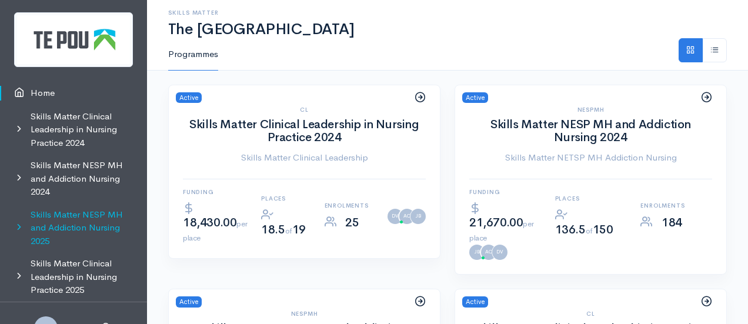
scroll to position [9, 0]
click at [79, 214] on link "Skills Matter NESP MH and Addiction Nursing 2025" at bounding box center [73, 227] width 147 height 49
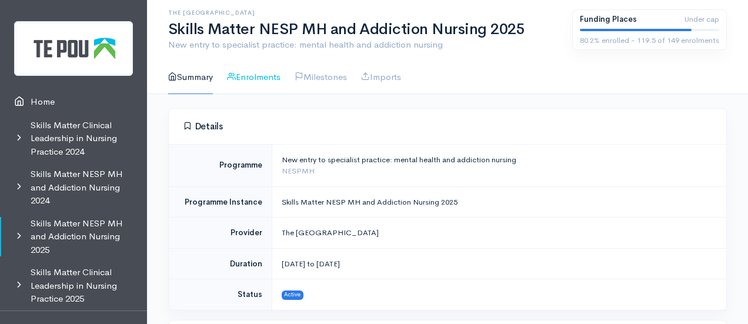
click at [256, 78] on link "Enrolments" at bounding box center [254, 78] width 54 height 34
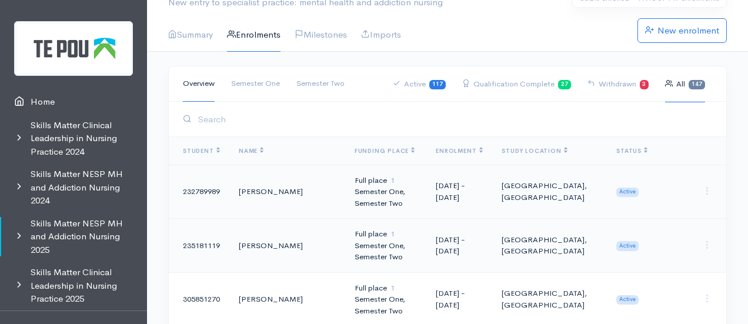
scroll to position [51, 0]
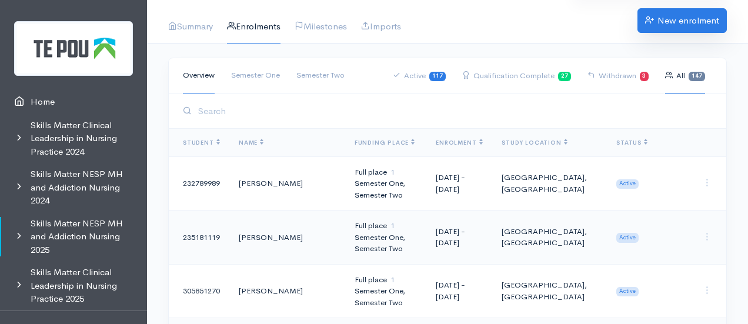
click at [688, 25] on link "New enrolment" at bounding box center [682, 20] width 89 height 25
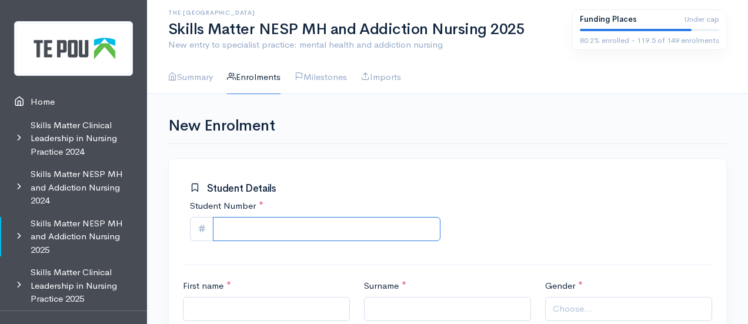
click at [262, 229] on input "Student Number *" at bounding box center [327, 229] width 228 height 24
paste input "930157108"
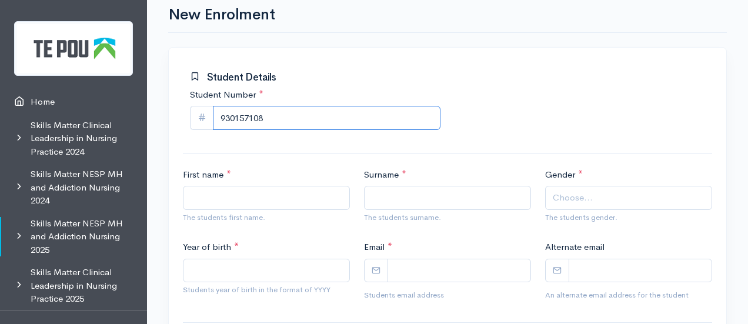
scroll to position [112, 0]
type input "930157108"
click at [282, 199] on input "First name *" at bounding box center [266, 197] width 167 height 24
paste input "Carolaine"
type input "Carolaine"
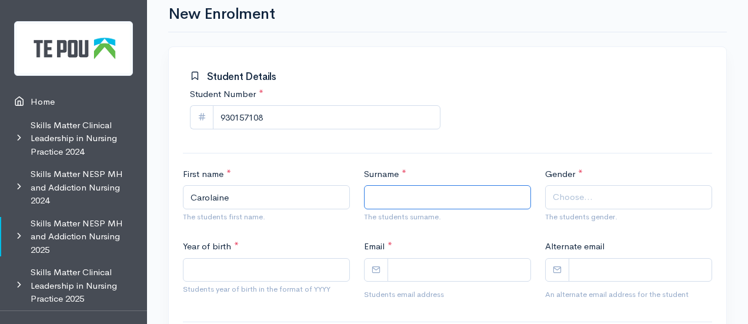
click at [390, 188] on input "Surname *" at bounding box center [447, 197] width 167 height 24
paste input "HALAFUKA"
type input "HALAFUKA"
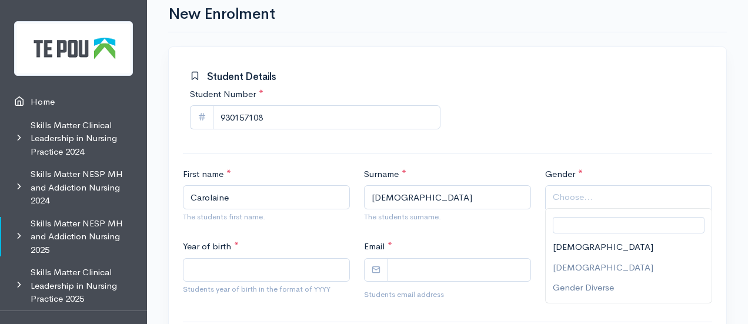
click at [567, 197] on span "Choose..." at bounding box center [573, 198] width 40 height 14
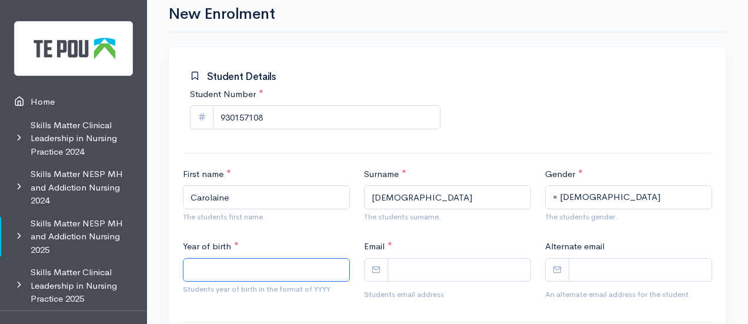
click at [272, 275] on input "Year of birth *" at bounding box center [266, 270] width 167 height 24
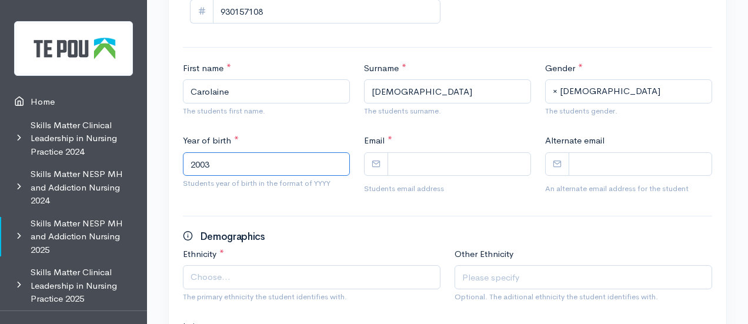
type input "2003"
click at [438, 167] on input "Email *" at bounding box center [460, 164] width 144 height 24
paste input "carolainehalafuka@gmail.com"
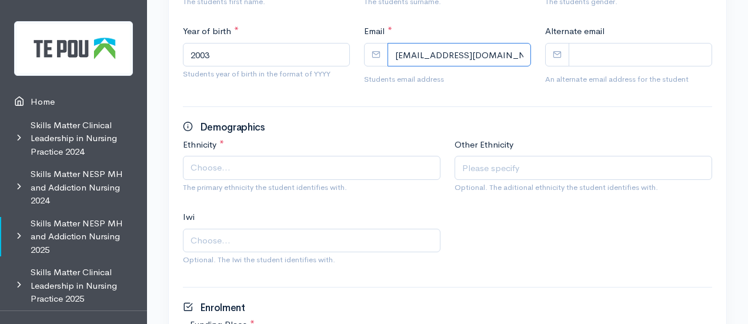
scroll to position [331, 0]
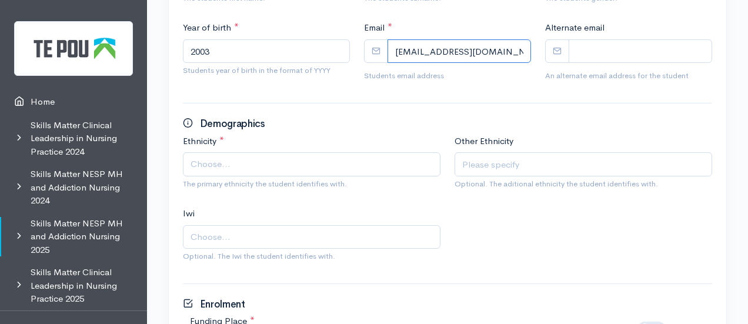
type input "carolainehalafuka@gmail.com"
click at [561, 251] on div "Ethnicity * Māori Pacific Asian New Zealand European Other Choose... The primar…" at bounding box center [448, 207] width 544 height 145
click at [312, 174] on span "Choose..." at bounding box center [312, 164] width 258 height 24
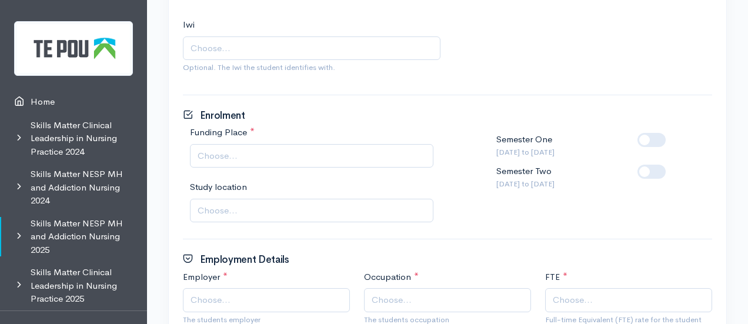
scroll to position [532, 0]
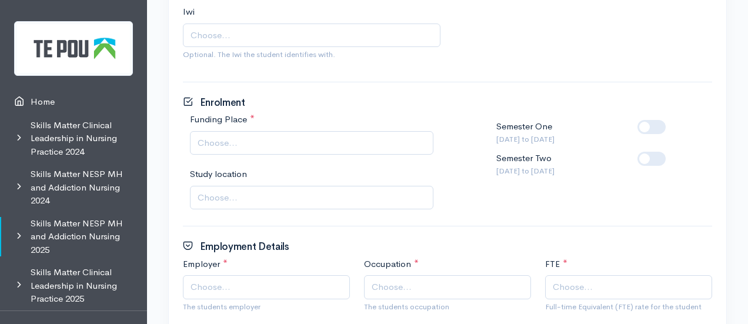
click at [235, 139] on span "Choose..." at bounding box center [218, 144] width 40 height 14
click at [671, 152] on label at bounding box center [671, 152] width 0 height 0
click at [647, 157] on input "checkbox" at bounding box center [642, 157] width 9 height 11
checkbox input "true"
click at [247, 202] on span "Choose..." at bounding box center [313, 198] width 231 height 14
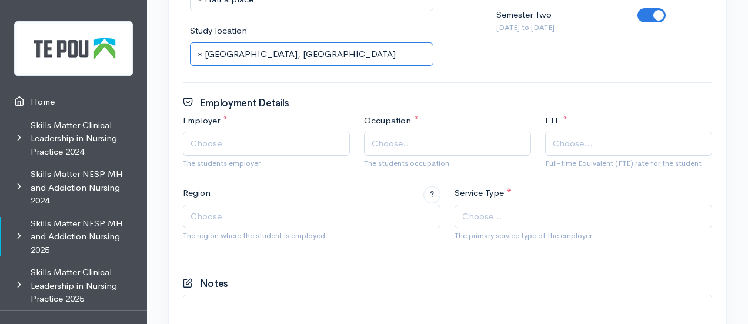
scroll to position [677, 0]
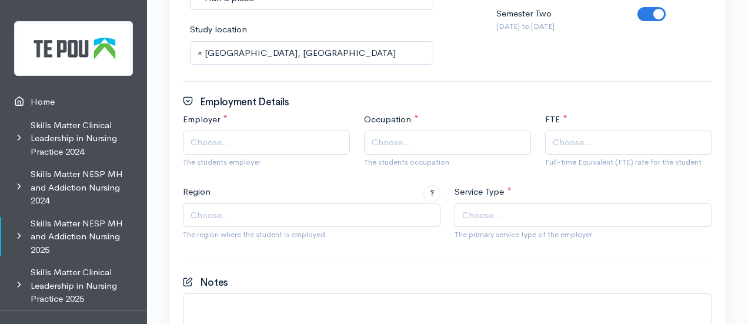
click at [244, 151] on span "Choose..." at bounding box center [266, 143] width 167 height 24
click at [443, 147] on span "Choose..." at bounding box center [449, 143] width 154 height 14
click at [579, 136] on span "Choose..." at bounding box center [573, 143] width 40 height 14
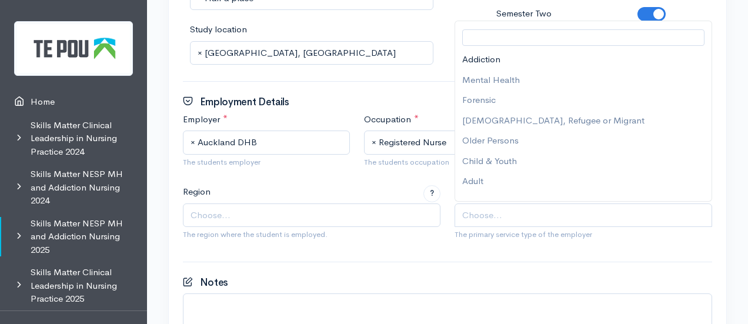
click at [521, 216] on span "Choose..." at bounding box center [584, 216] width 245 height 14
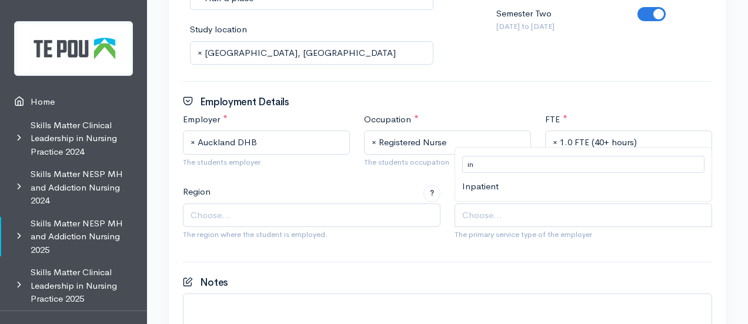
type input "in"
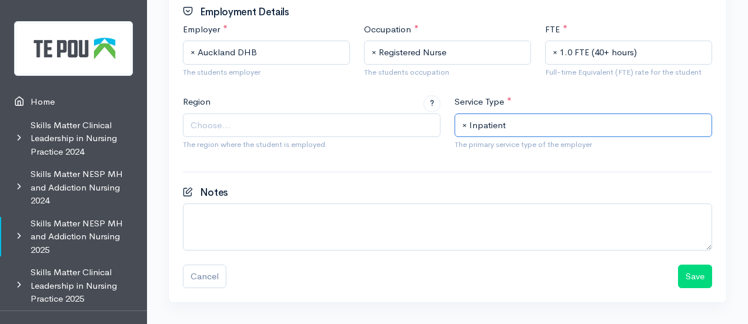
scroll to position [768, 0]
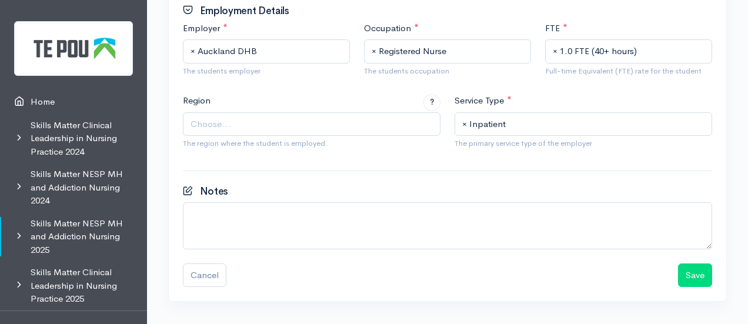
click at [297, 114] on span "Choose..." at bounding box center [312, 124] width 258 height 24
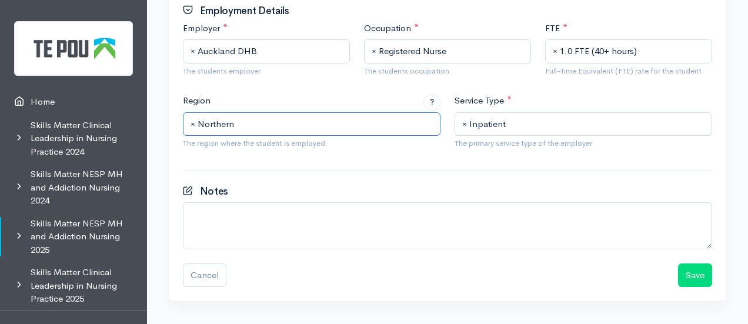
scroll to position [800, 0]
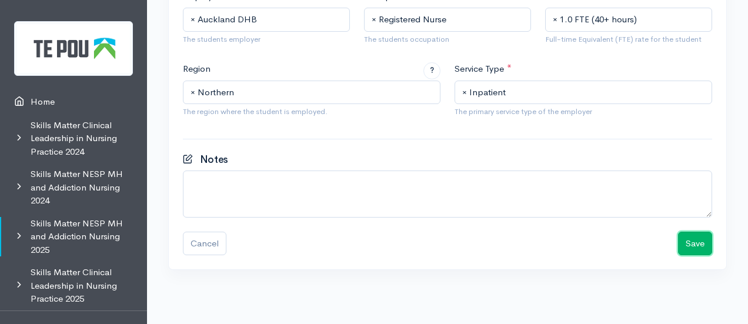
click at [689, 239] on button "Save" at bounding box center [695, 244] width 34 height 24
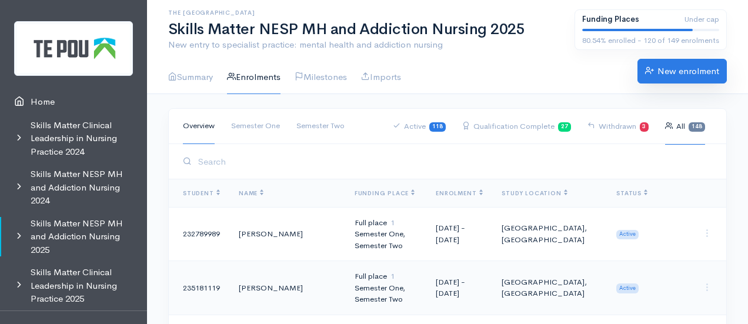
click at [675, 66] on link "New enrolment" at bounding box center [682, 71] width 89 height 25
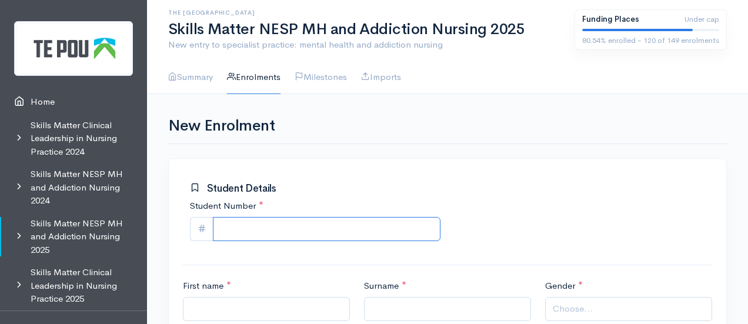
click at [367, 223] on input "Student Number *" at bounding box center [327, 229] width 228 height 24
paste input "949314577"
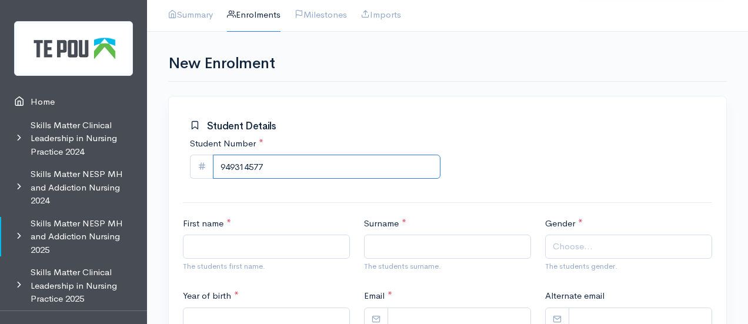
scroll to position [63, 0]
type input "949314577"
click at [287, 242] on input "First name *" at bounding box center [266, 246] width 167 height 24
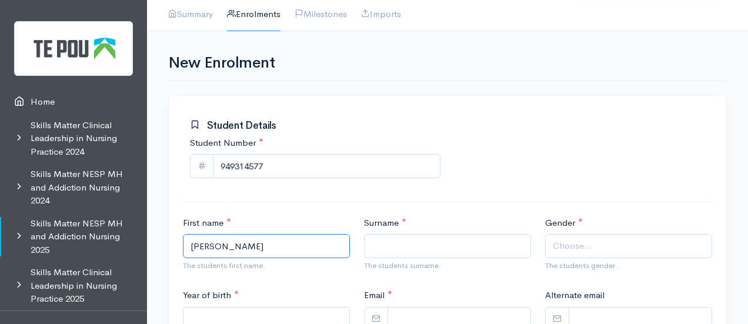
type input "[PERSON_NAME]"
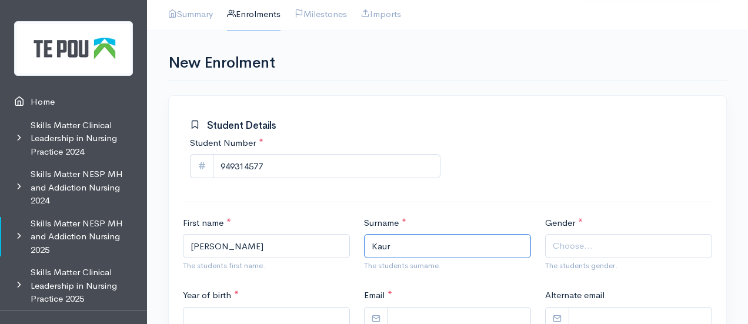
type input "Kaur"
click at [635, 227] on div "Gender * [DEMOGRAPHIC_DATA] [DEMOGRAPHIC_DATA] Gender Diverse Choose... The stu…" at bounding box center [628, 247] width 181 height 60
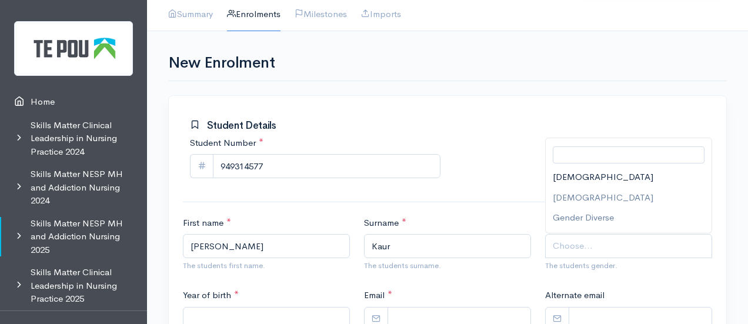
click at [604, 251] on span "Choose..." at bounding box center [630, 246] width 154 height 14
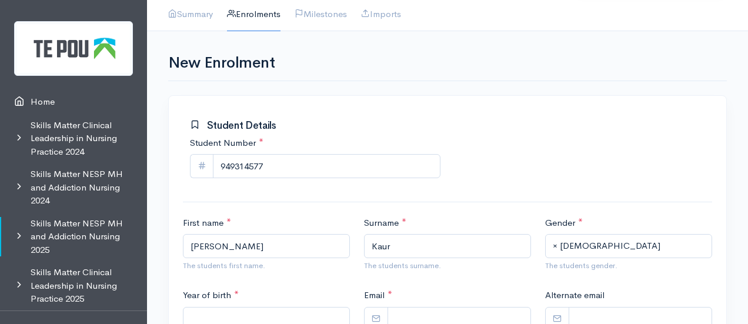
click at [275, 302] on div "Year of birth * Students year of birth in the format of YYYY" at bounding box center [266, 321] width 181 height 65
click at [275, 304] on div "Year of birth * Students year of birth in the format of YYYY" at bounding box center [266, 321] width 181 height 65
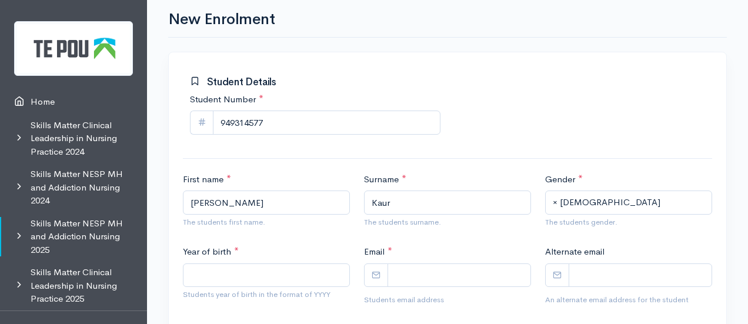
scroll to position [113, 0]
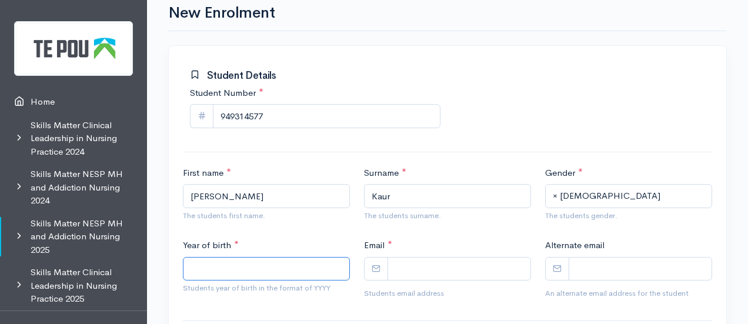
click at [259, 275] on input "Year of birth *" at bounding box center [266, 269] width 167 height 24
type input "1988"
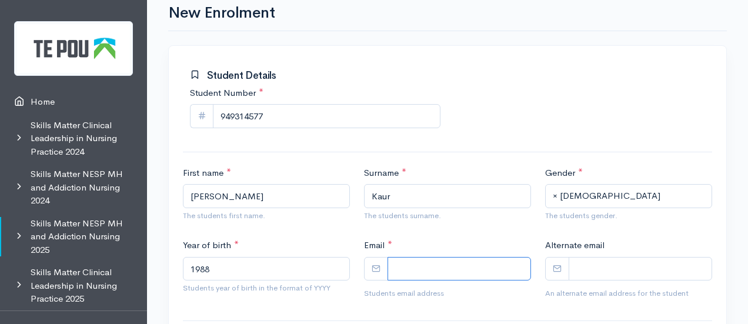
click at [453, 268] on input "Email *" at bounding box center [460, 269] width 144 height 24
paste input "[PERSON_NAME][EMAIL_ADDRESS][DOMAIN_NAME]"
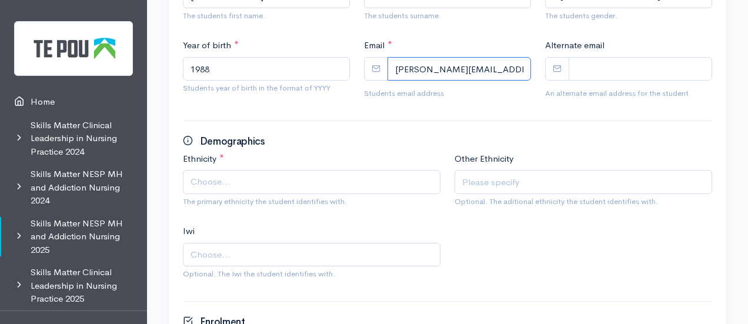
scroll to position [329, 0]
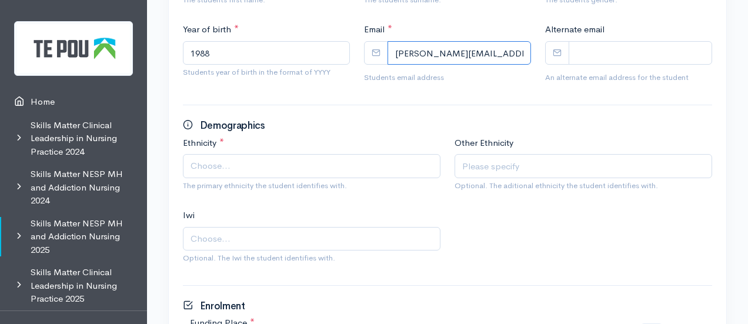
type input "[PERSON_NAME][EMAIL_ADDRESS][DOMAIN_NAME]"
click at [309, 228] on span "Choose..." at bounding box center [312, 239] width 258 height 24
click at [517, 170] on input "text" at bounding box center [584, 166] width 258 height 24
paste input "Punjabi"
type input "Punjabi"
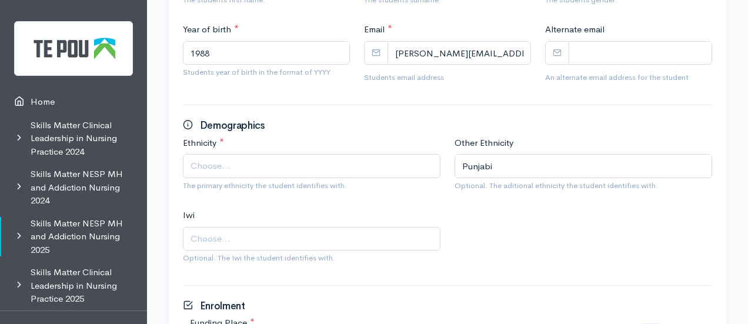
click at [368, 171] on span "Choose..." at bounding box center [313, 166] width 245 height 14
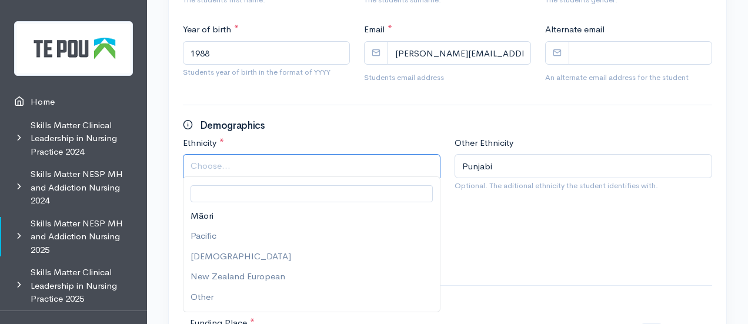
click at [364, 165] on span "Choose..." at bounding box center [313, 166] width 245 height 14
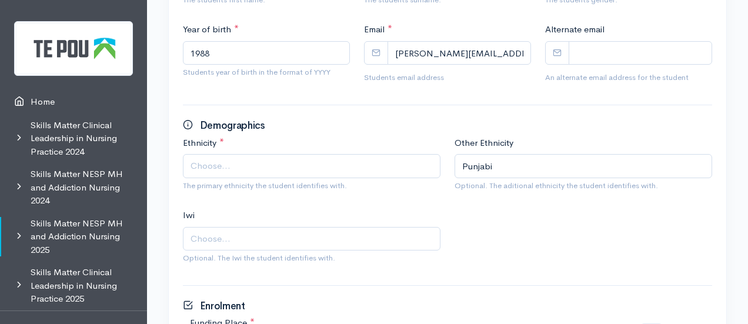
click at [314, 180] on small "The primary ethnicity the student identifies with." at bounding box center [312, 186] width 258 height 12
click at [299, 171] on span "Choose..." at bounding box center [313, 166] width 245 height 14
type input "ot"
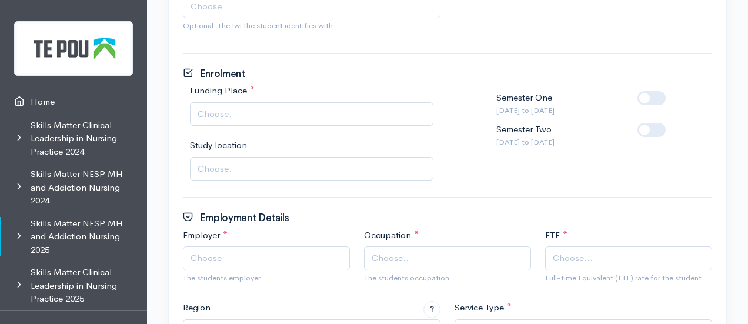
scroll to position [562, 0]
click at [267, 107] on span "Choose..." at bounding box center [313, 114] width 231 height 14
click at [671, 122] on label at bounding box center [671, 122] width 0 height 0
click at [647, 125] on input "checkbox" at bounding box center [642, 127] width 9 height 11
checkbox input "true"
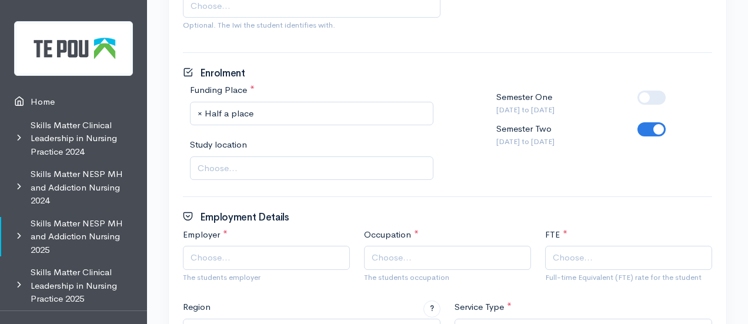
click at [272, 162] on span "Choose..." at bounding box center [313, 169] width 231 height 14
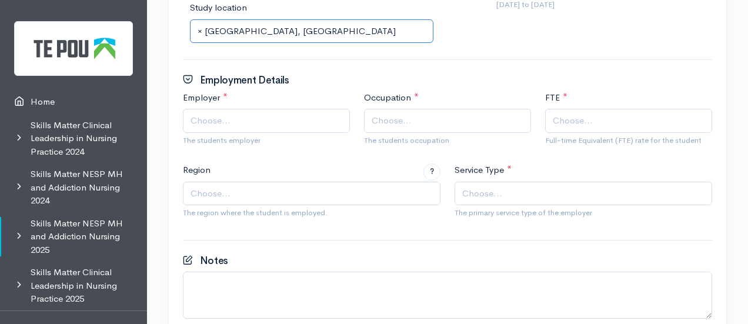
scroll to position [700, 0]
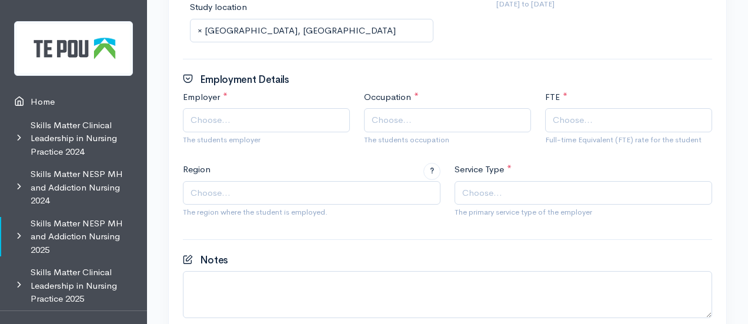
click at [228, 119] on span "Choose..." at bounding box center [211, 121] width 40 height 14
type input "cou"
click at [402, 125] on span "Choose..." at bounding box center [392, 121] width 40 height 14
click at [602, 109] on span "Choose..." at bounding box center [628, 120] width 167 height 24
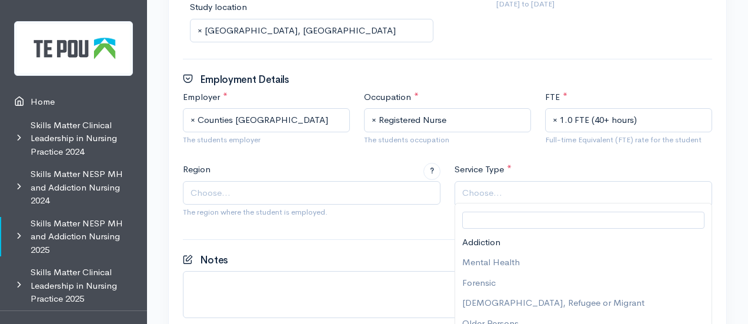
click at [533, 196] on span "Choose..." at bounding box center [584, 194] width 245 height 14
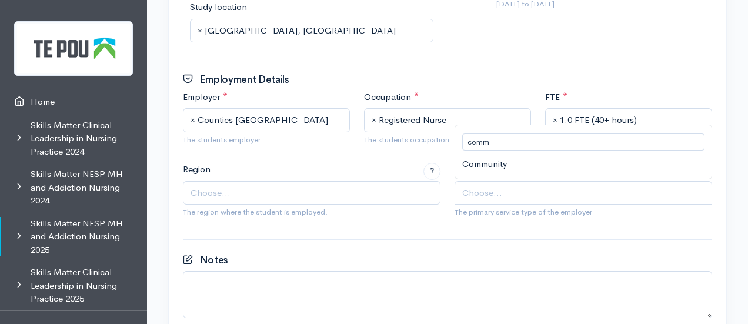
type input "comm"
click at [326, 187] on span "Choose..." at bounding box center [313, 194] width 245 height 14
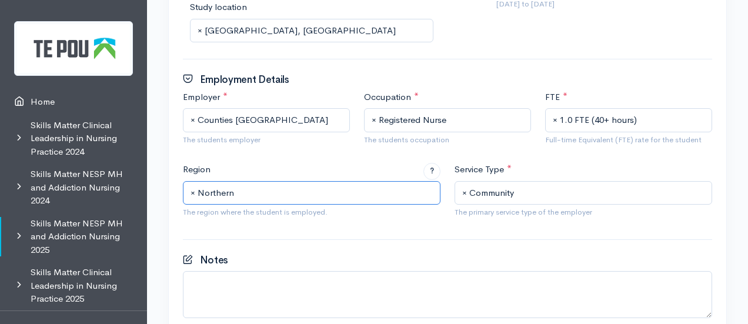
scroll to position [800, 0]
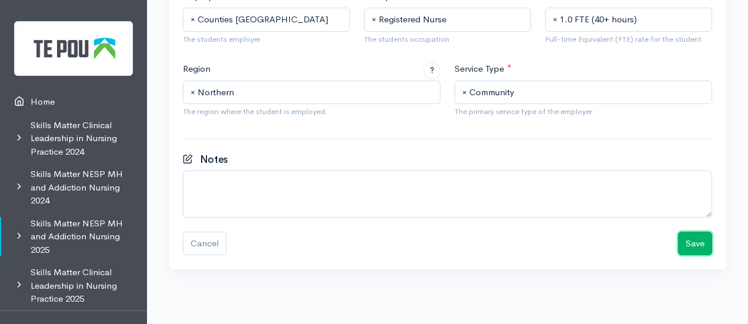
click at [683, 232] on button "Save" at bounding box center [695, 244] width 34 height 24
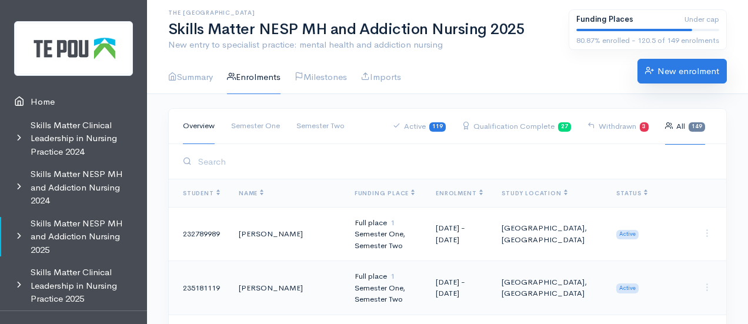
click at [665, 71] on link "New enrolment" at bounding box center [682, 71] width 89 height 25
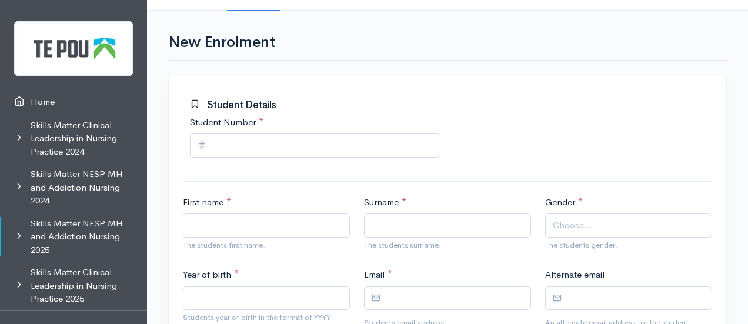
scroll to position [84, 0]
click at [229, 134] on input "Student Number *" at bounding box center [327, 145] width 228 height 24
paste input "297049383"
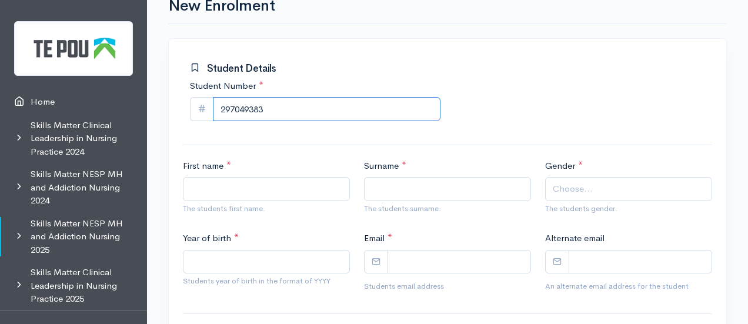
type input "297049383"
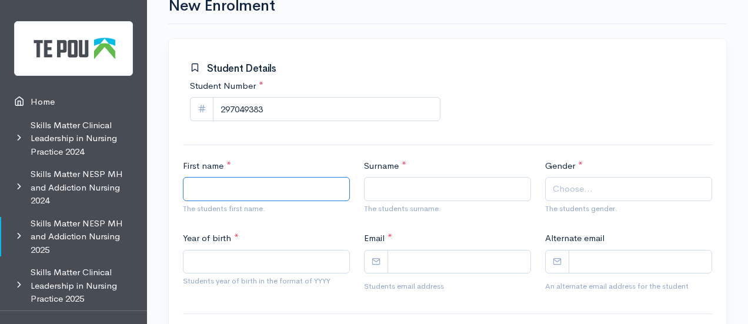
click at [247, 184] on input "First name *" at bounding box center [266, 189] width 167 height 24
type input "Lauren"
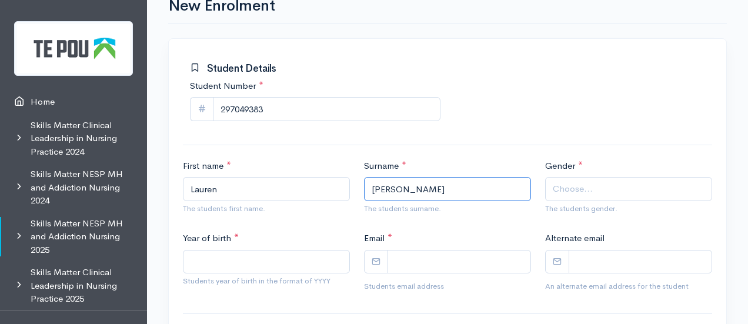
type input "Harding"
click at [581, 187] on span "Choose..." at bounding box center [573, 189] width 40 height 14
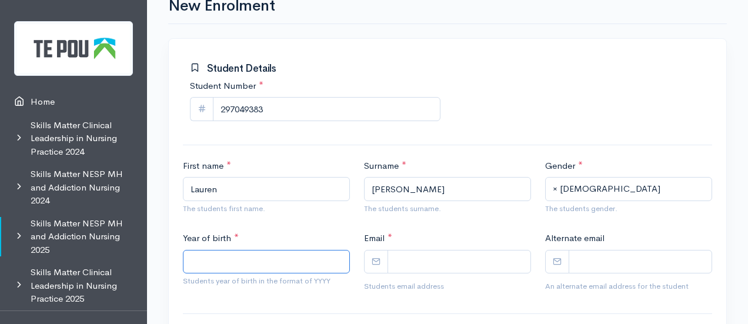
click at [312, 251] on input "Year of birth *" at bounding box center [266, 262] width 167 height 24
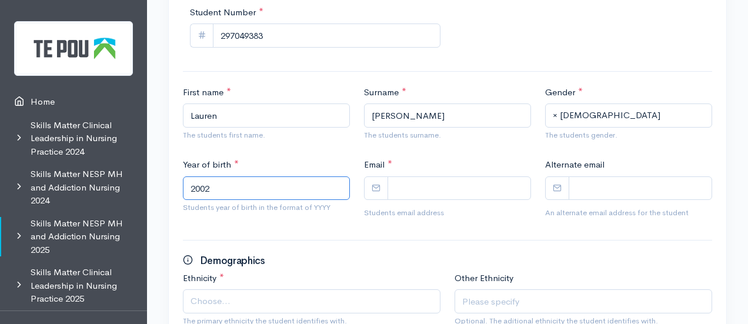
scroll to position [195, 0]
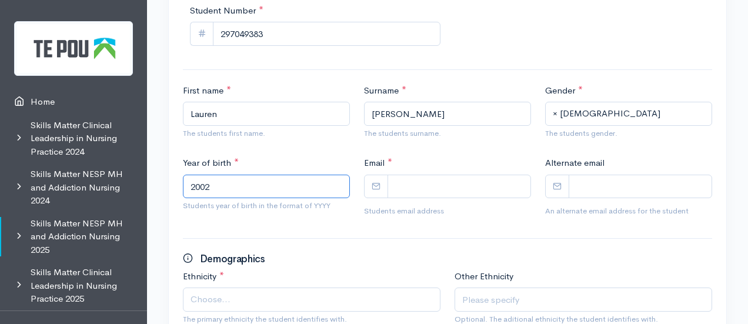
type input "2002"
click at [447, 203] on div "Email * Students email address" at bounding box center [447, 189] width 181 height 65
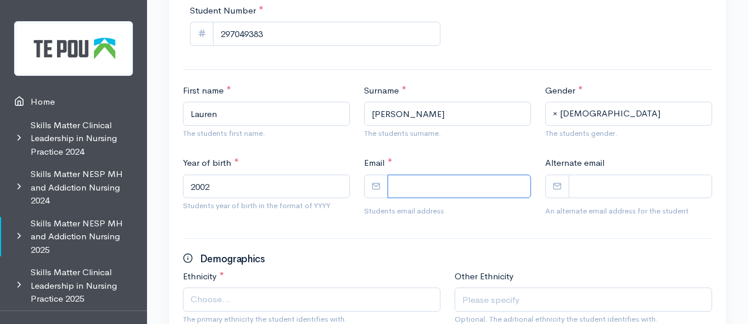
click at [446, 194] on input "Email *" at bounding box center [460, 187] width 144 height 24
paste input "laurengharding8@gmail.com"
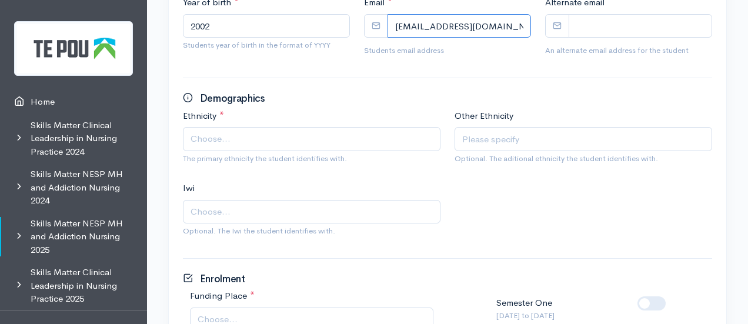
scroll to position [357, 0]
type input "laurengharding8@gmail.com"
click at [349, 144] on span "Choose..." at bounding box center [312, 139] width 258 height 24
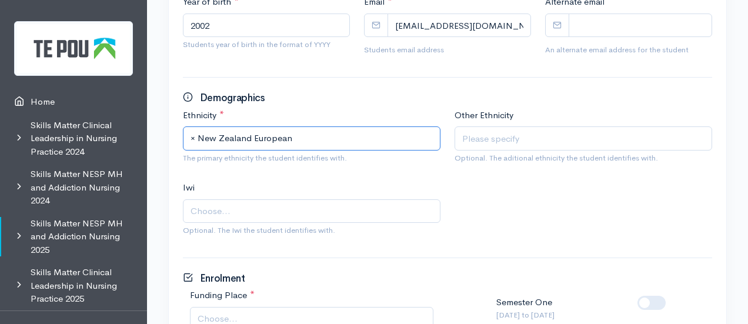
scroll to position [502, 0]
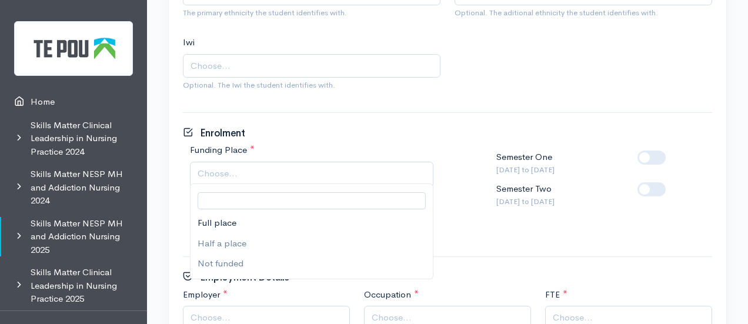
click at [335, 177] on span "Choose..." at bounding box center [313, 174] width 231 height 14
click at [671, 182] on label at bounding box center [671, 182] width 0 height 0
click at [647, 194] on input "checkbox" at bounding box center [642, 187] width 9 height 11
checkbox input "true"
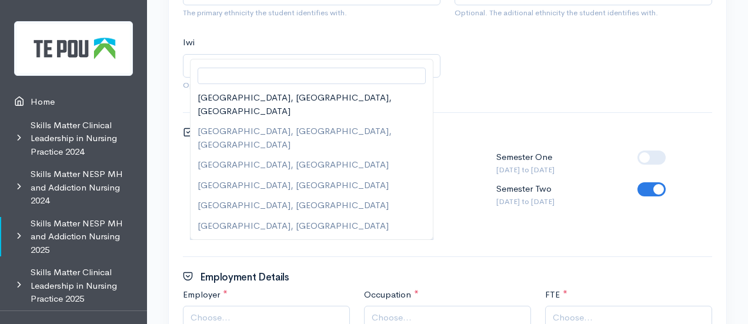
click at [261, 230] on span "Choose..." at bounding box center [313, 229] width 231 height 14
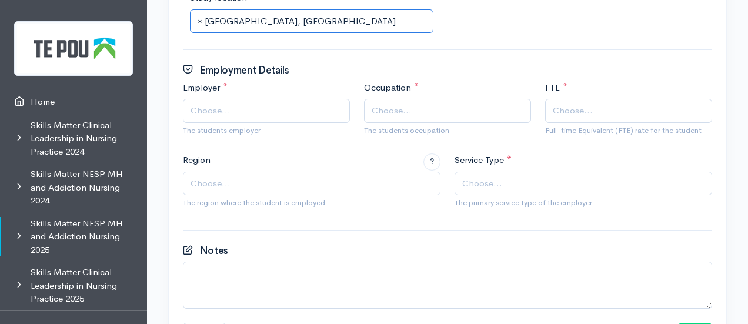
scroll to position [720, 0]
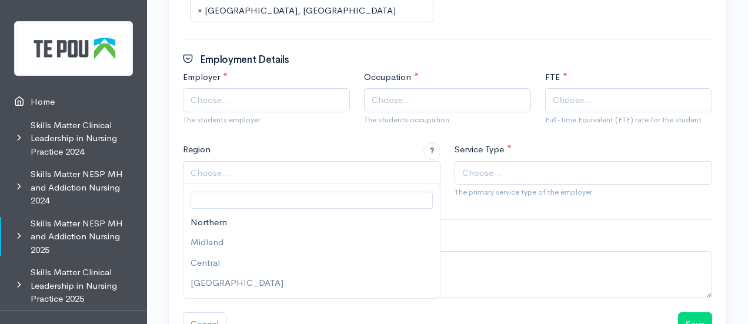
click at [251, 170] on span "Choose..." at bounding box center [313, 174] width 245 height 14
click at [241, 94] on span "Choose..." at bounding box center [268, 101] width 154 height 14
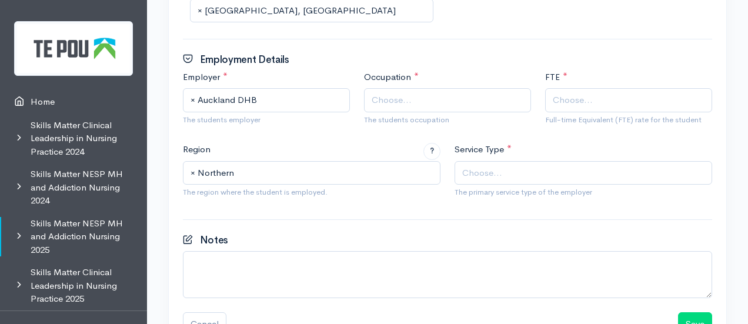
click at [431, 91] on span "Choose..." at bounding box center [447, 100] width 167 height 24
click at [579, 100] on span "Choose..." at bounding box center [573, 101] width 40 height 14
click at [501, 170] on span "Choose..." at bounding box center [584, 174] width 245 height 14
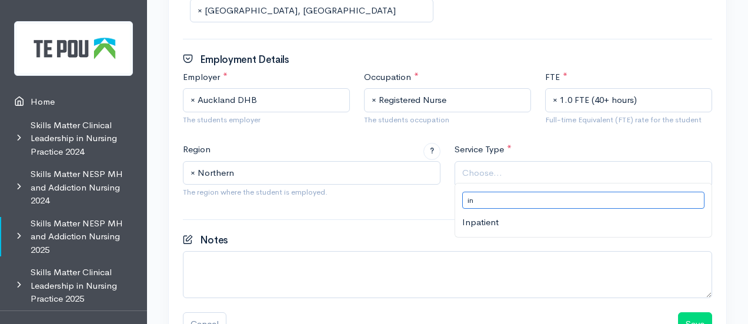
type input "in"
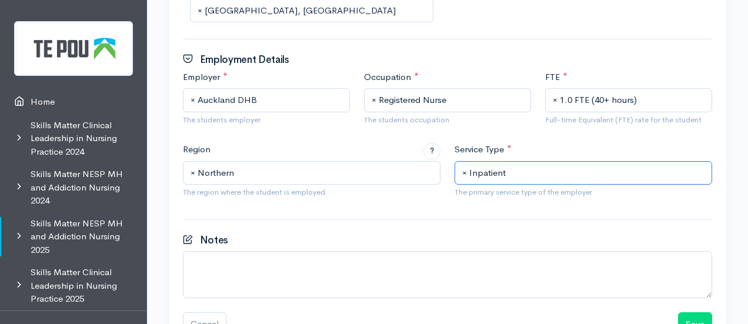
scroll to position [800, 0]
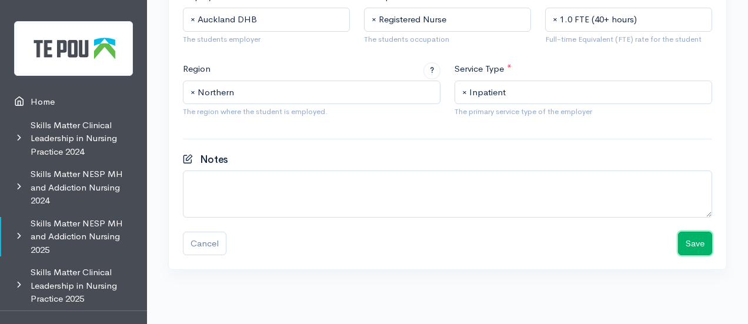
click at [702, 242] on button "Save" at bounding box center [695, 244] width 34 height 24
